Goal: Task Accomplishment & Management: Manage account settings

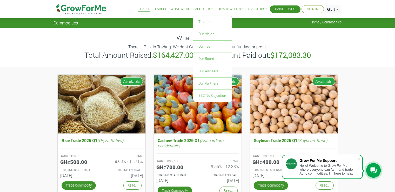
click at [211, 8] on icon at bounding box center [212, 9] width 2 height 3
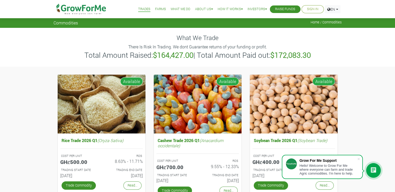
click at [308, 42] on div "What We Trade There Is Risk In Trading. We dont Guarantee returns of your fundi…" at bounding box center [198, 47] width 296 height 38
click at [360, 157] on span at bounding box center [358, 158] width 5 height 5
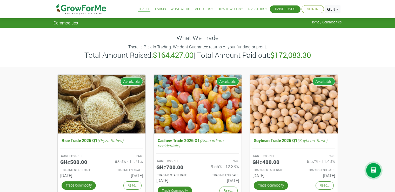
click at [310, 10] on link "Sign In" at bounding box center [312, 8] width 11 height 5
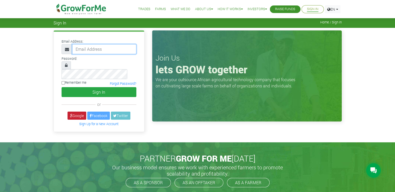
type input "[EMAIL_ADDRESS][DOMAIN_NAME]"
click at [68, 111] on link "Google" at bounding box center [77, 115] width 19 height 8
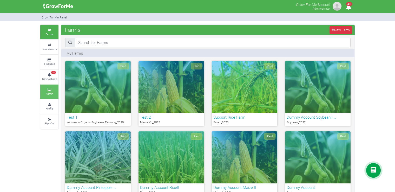
click at [53, 95] on link "Admin" at bounding box center [49, 91] width 18 height 14
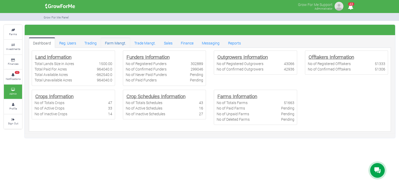
click at [109, 44] on link "Farm Mangt." at bounding box center [115, 42] width 29 height 10
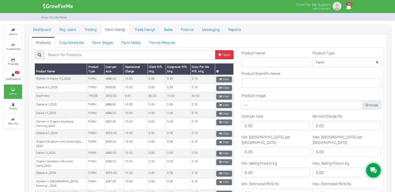
scroll to position [14, 0]
click at [91, 26] on link "Trading" at bounding box center [90, 29] width 21 height 10
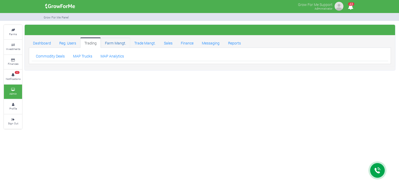
click at [127, 45] on link "Farm Mangt." at bounding box center [115, 42] width 29 height 10
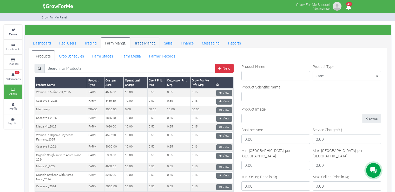
click at [144, 44] on link "Trade Mangt." at bounding box center [145, 42] width 30 height 10
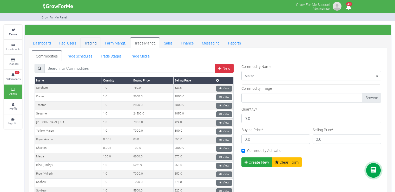
click at [95, 42] on link "Trading" at bounding box center [90, 42] width 21 height 10
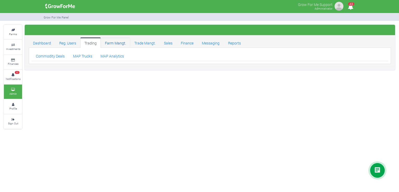
click at [116, 41] on link "Farm Mangt." at bounding box center [115, 42] width 29 height 10
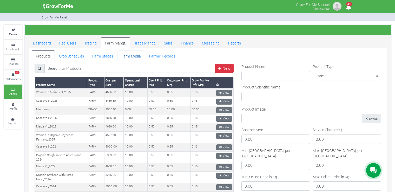
click at [119, 55] on link "Farm Media" at bounding box center [131, 55] width 28 height 10
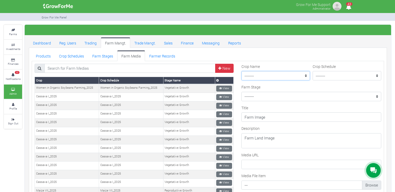
click at [283, 73] on select "--------- Maize II_2021 Maize Trade Women in [GEOGRAPHIC_DATA] Farming _ 2024 C…" at bounding box center [275, 75] width 69 height 9
click at [121, 89] on td "Women in Organic Soybeans Farming_2025" at bounding box center [131, 88] width 64 height 9
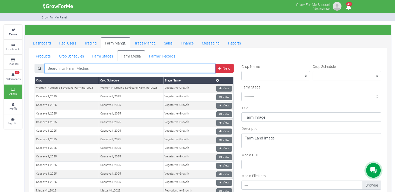
click at [165, 67] on input "search" at bounding box center [129, 68] width 171 height 9
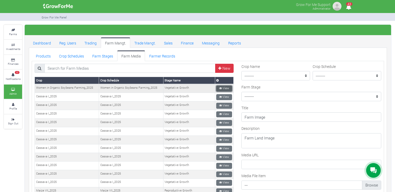
click at [220, 87] on link "View" at bounding box center [224, 88] width 16 height 6
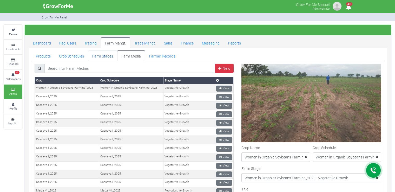
click at [109, 55] on link "Farm Stages" at bounding box center [102, 55] width 29 height 10
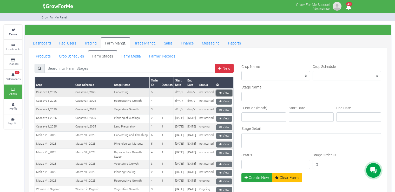
click at [223, 93] on link "View" at bounding box center [224, 93] width 16 height 6
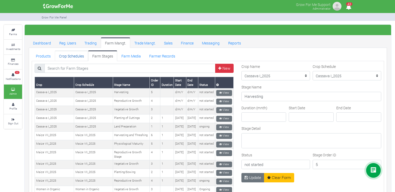
click at [80, 54] on link "Crop Schedules" at bounding box center [71, 55] width 33 height 10
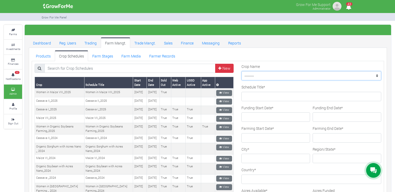
click at [274, 77] on select "--------- Maize II_2021 Women in [GEOGRAPHIC_DATA] Farming _ 2024 Chilli Soybea…" at bounding box center [311, 75] width 140 height 9
click at [277, 64] on div "Crop Name --------- Maize II_2021 Women in [GEOGRAPHIC_DATA] Farming _ 2024 Chi…" at bounding box center [311, 72] width 140 height 17
click at [224, 52] on ul "Products Crop Schedules Farm Stages Farm Media Farmer Records" at bounding box center [208, 55] width 352 height 10
